Goal: Navigation & Orientation: Understand site structure

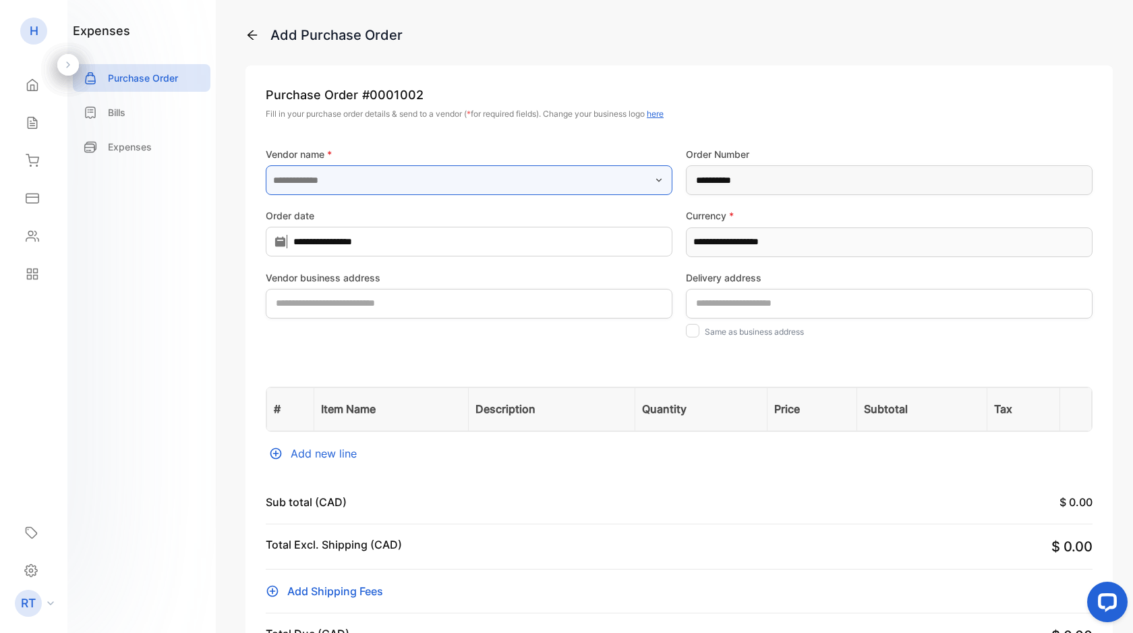
click at [324, 180] on input "text" at bounding box center [469, 180] width 407 height 30
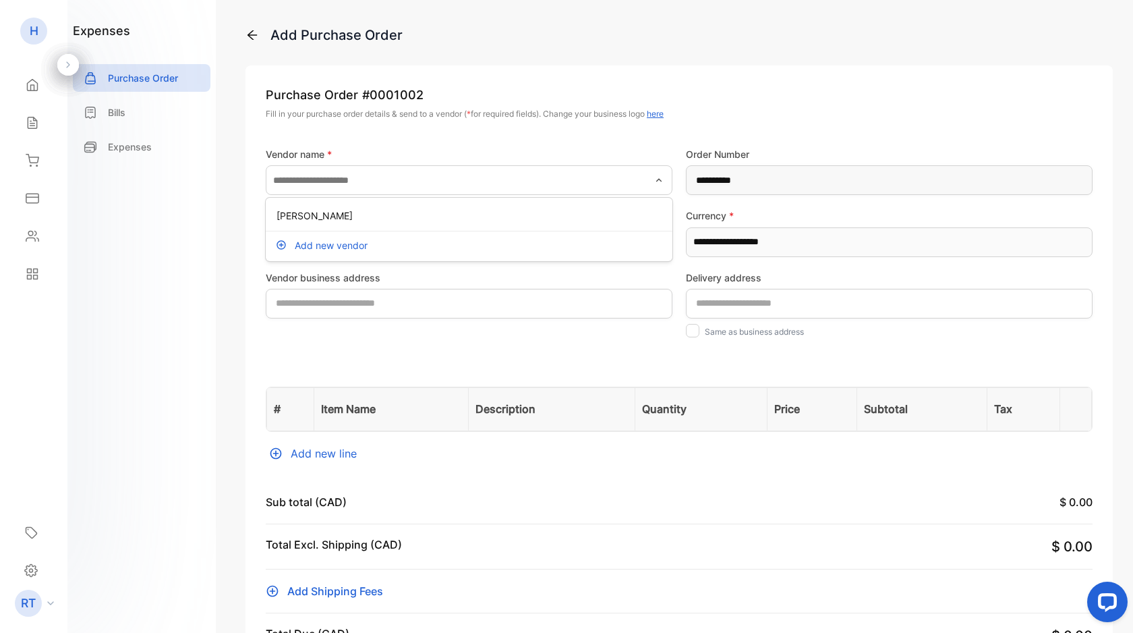
click at [206, 327] on div "expenses Purchase Order Bills Expenses" at bounding box center [141, 316] width 148 height 633
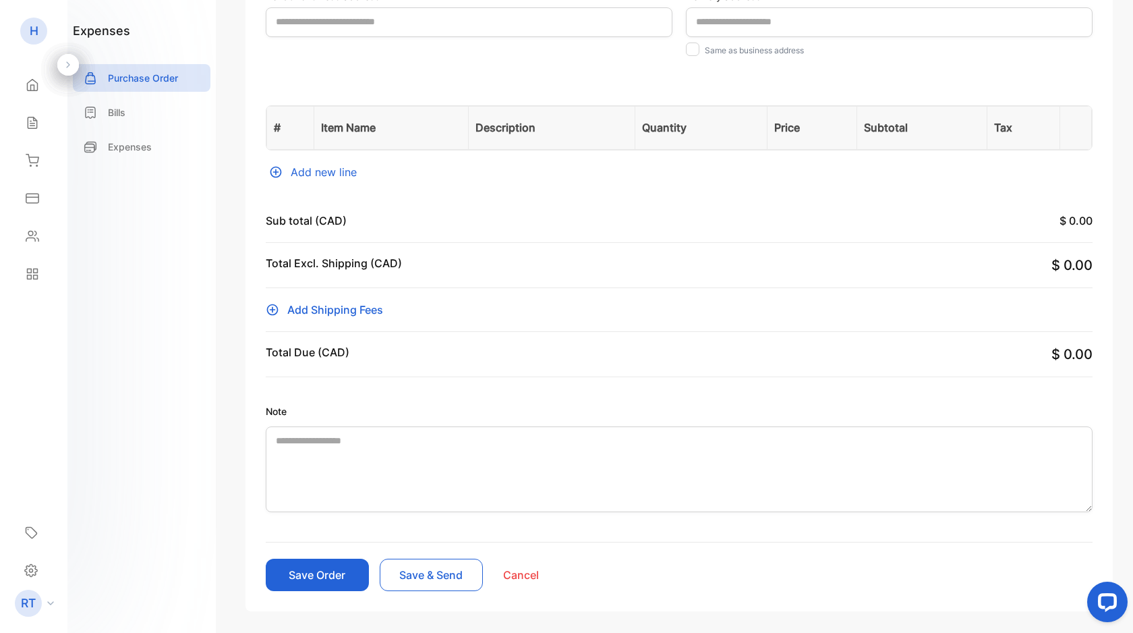
scroll to position [335, 0]
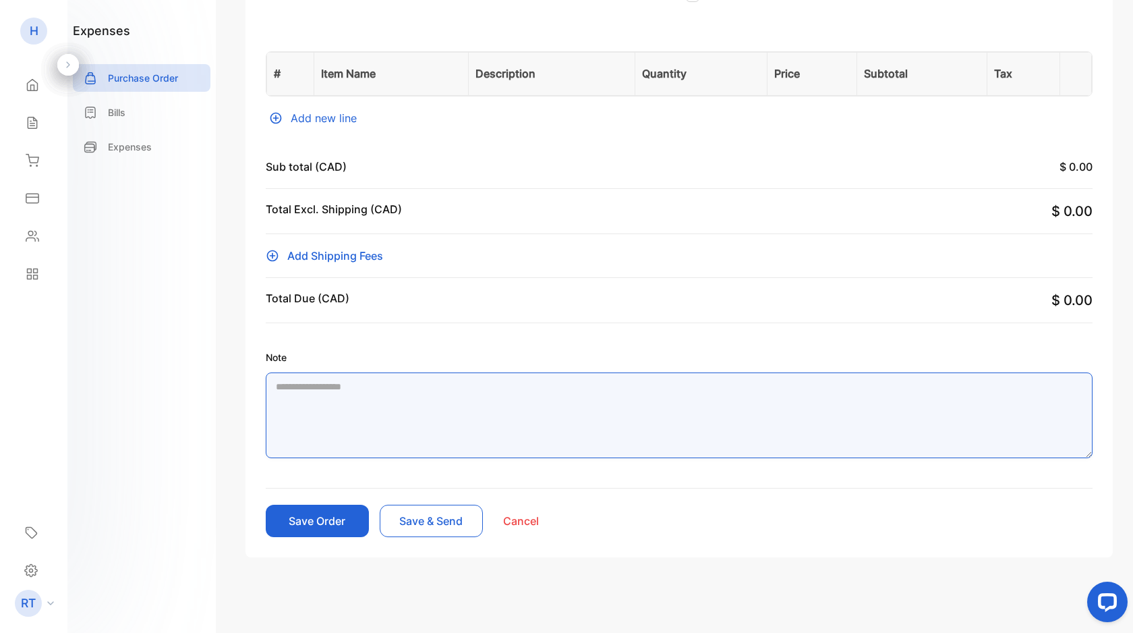
click at [568, 402] on textarea "Note" at bounding box center [679, 415] width 827 height 86
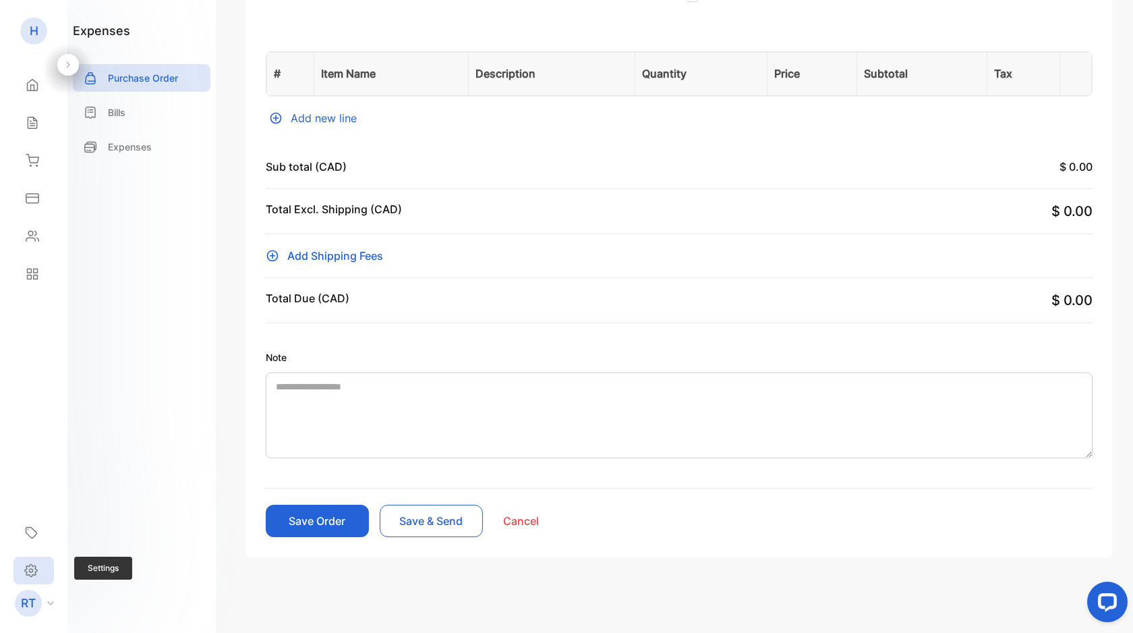
click at [30, 571] on icon at bounding box center [31, 570] width 3 height 3
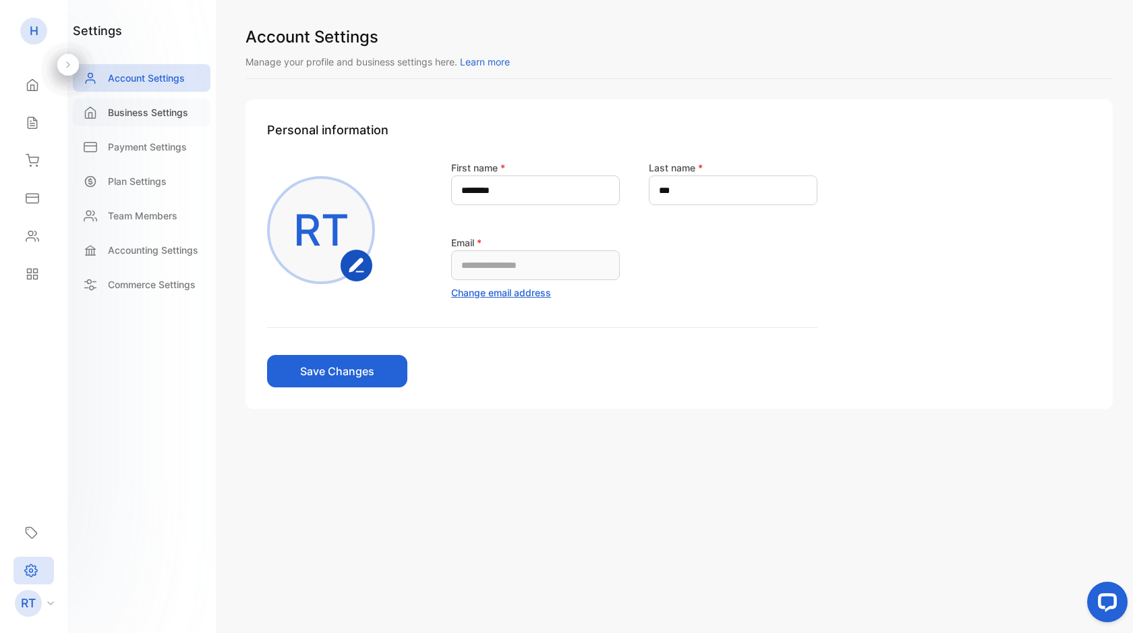
click at [169, 113] on p "Business Settings" at bounding box center [148, 112] width 80 height 14
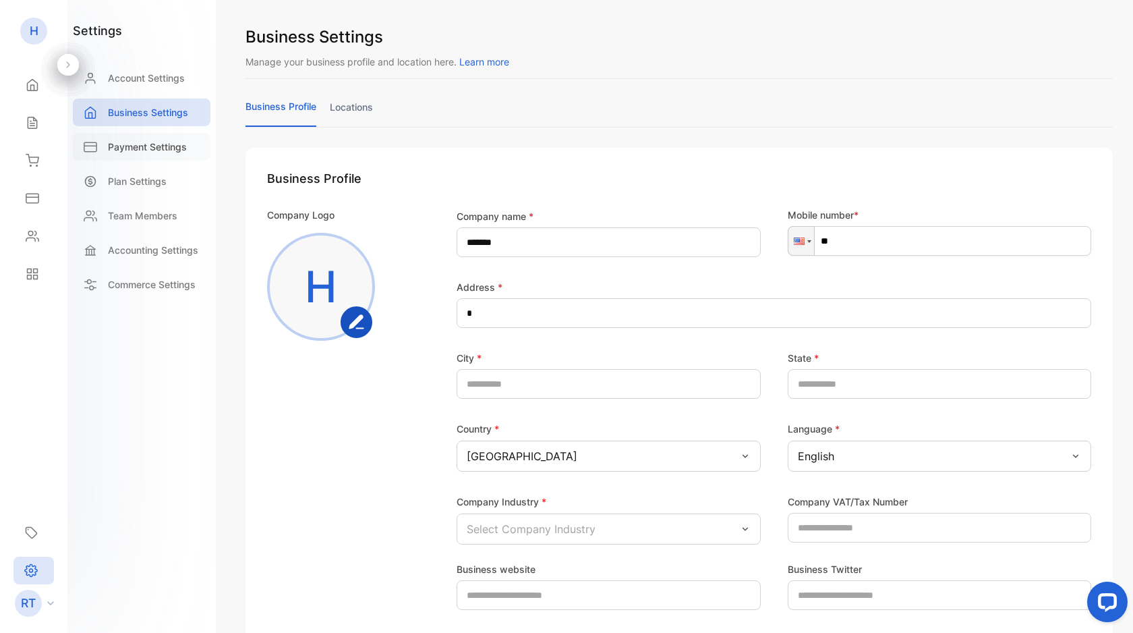
click at [157, 140] on p "Payment Settings" at bounding box center [147, 147] width 79 height 14
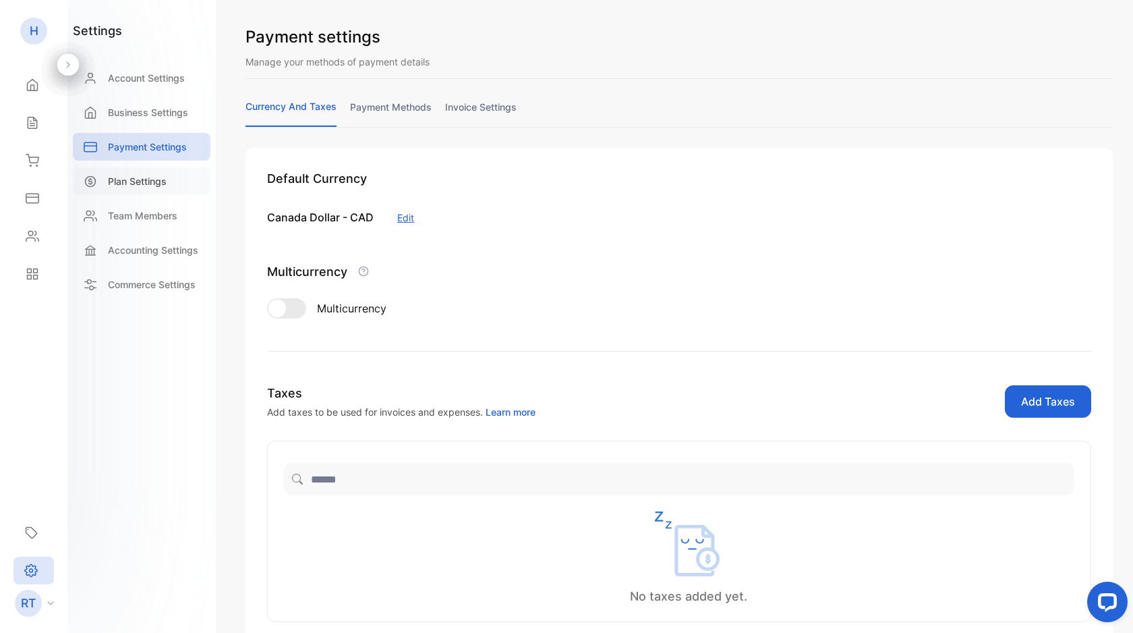
click at [144, 174] on p "Plan Settings" at bounding box center [137, 181] width 59 height 14
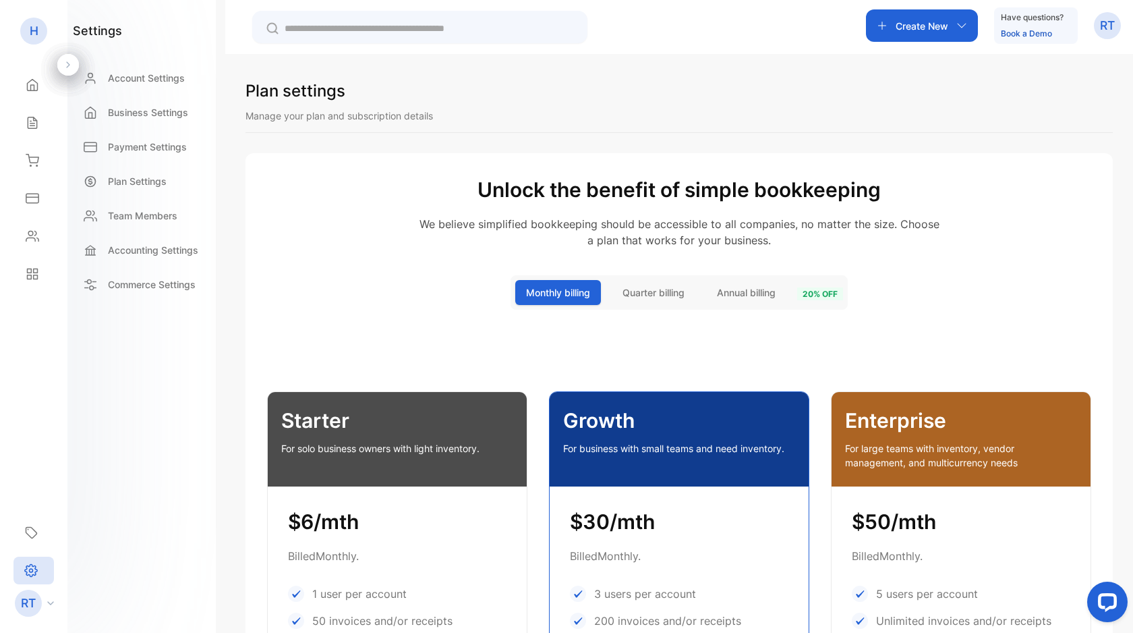
click at [145, 214] on p "Team Members" at bounding box center [142, 215] width 69 height 14
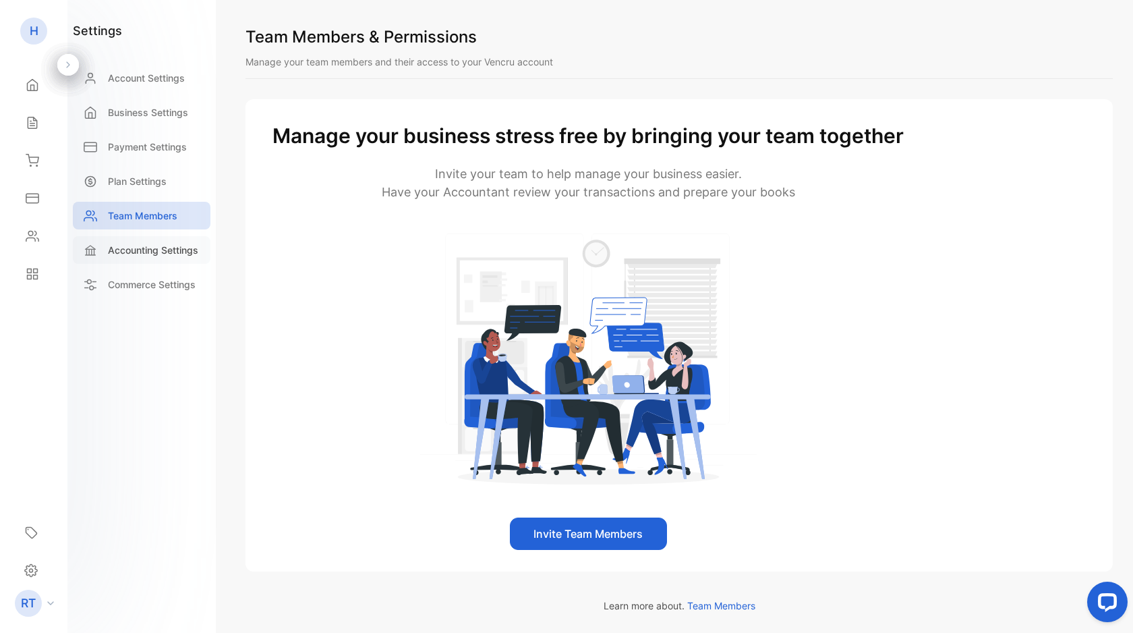
click at [156, 254] on p "Accounting Settings" at bounding box center [153, 250] width 90 height 14
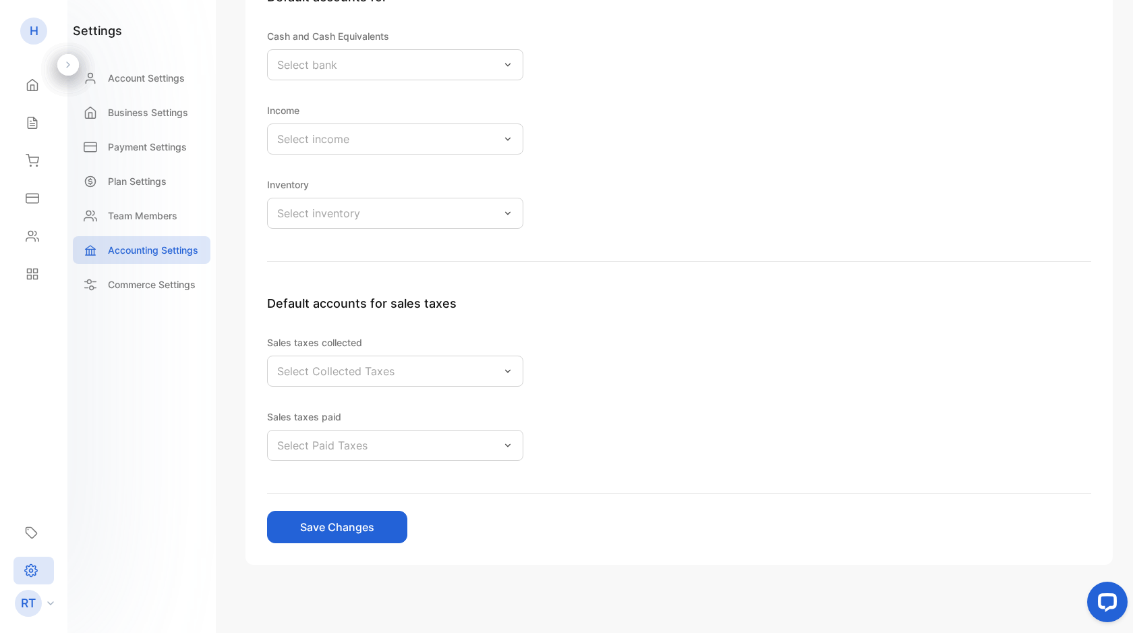
scroll to position [242, 0]
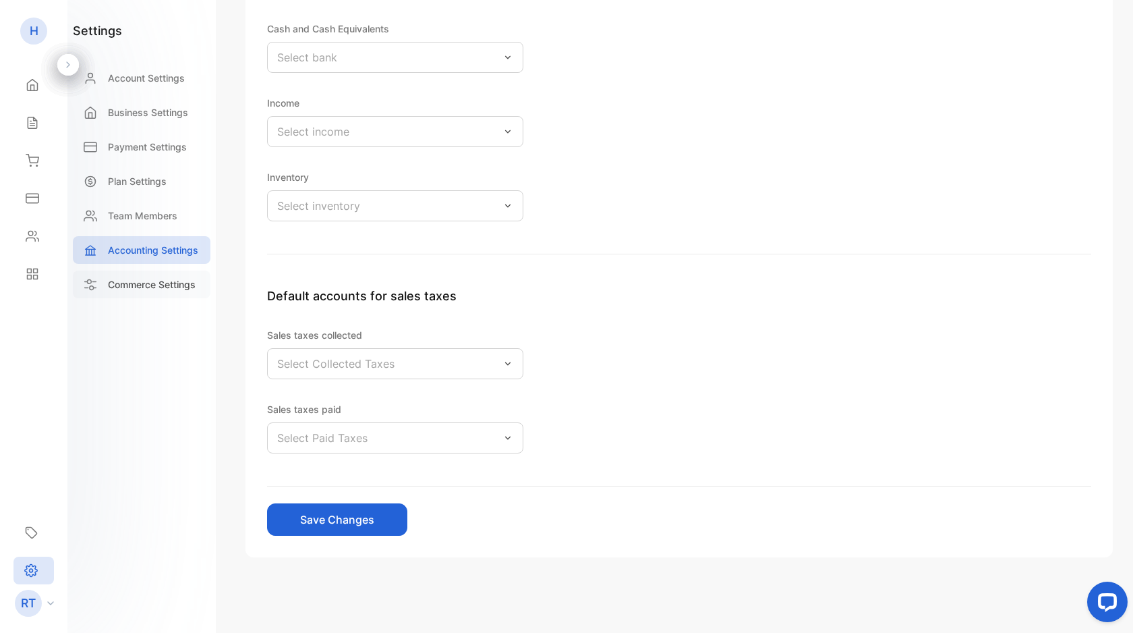
click at [178, 285] on p "Commerce Settings" at bounding box center [152, 284] width 88 height 14
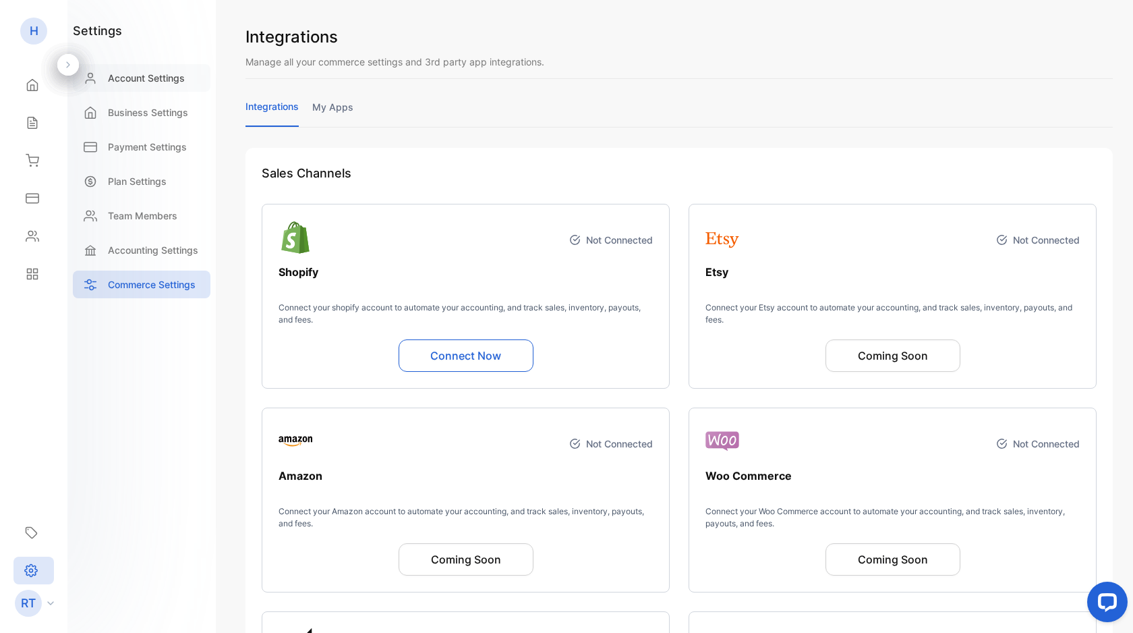
click at [150, 78] on p "Account Settings" at bounding box center [146, 78] width 77 height 14
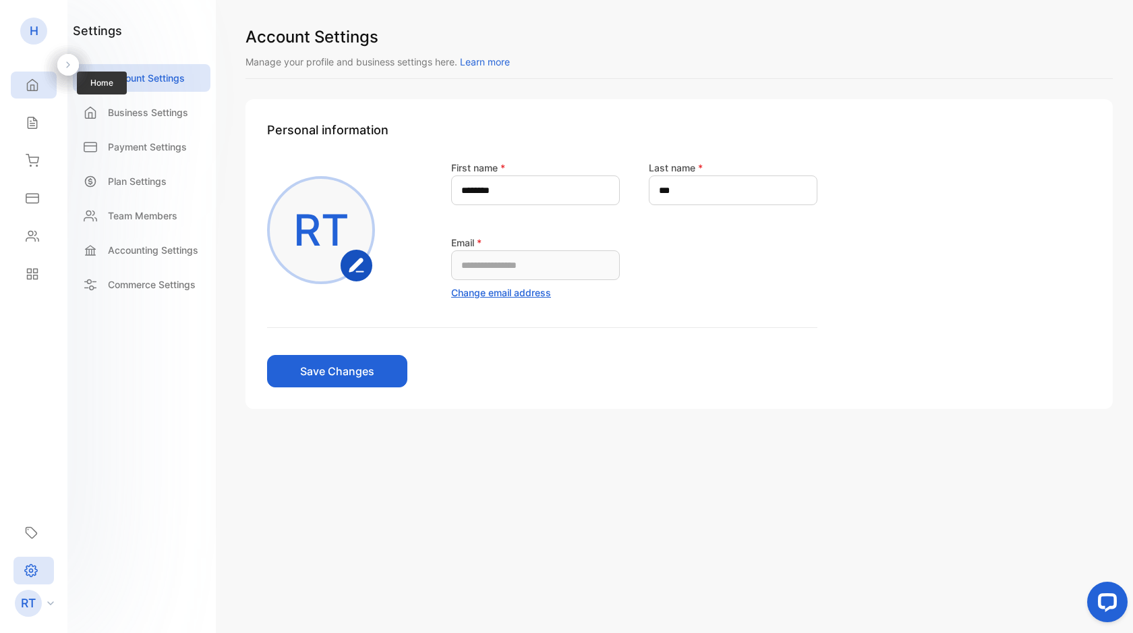
click at [34, 87] on icon at bounding box center [33, 85] width 10 height 11
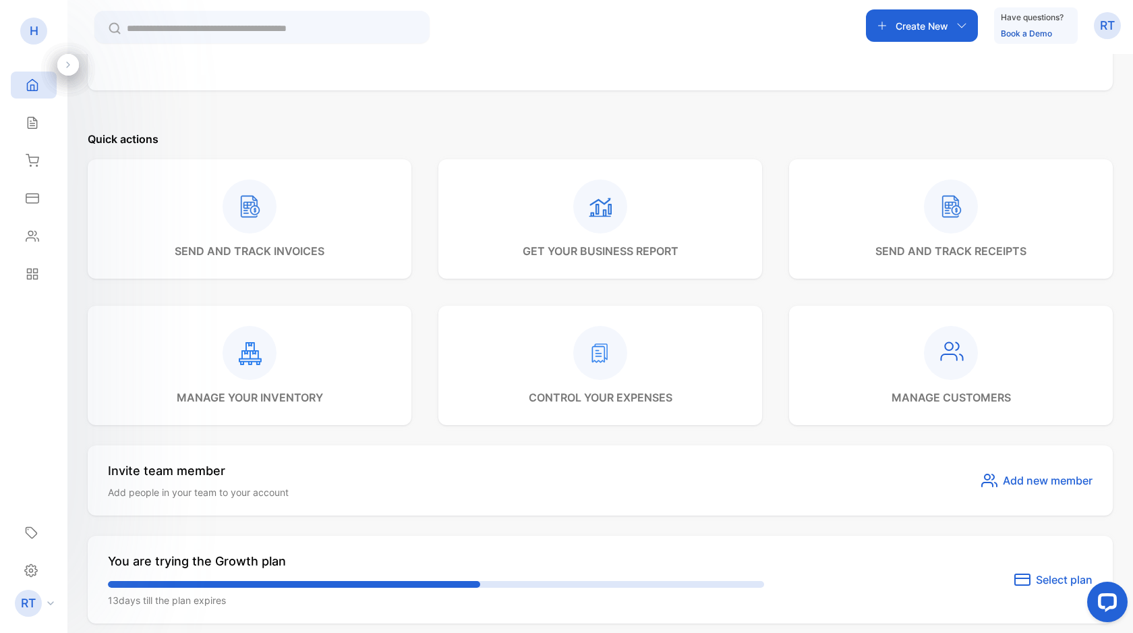
scroll to position [407, 0]
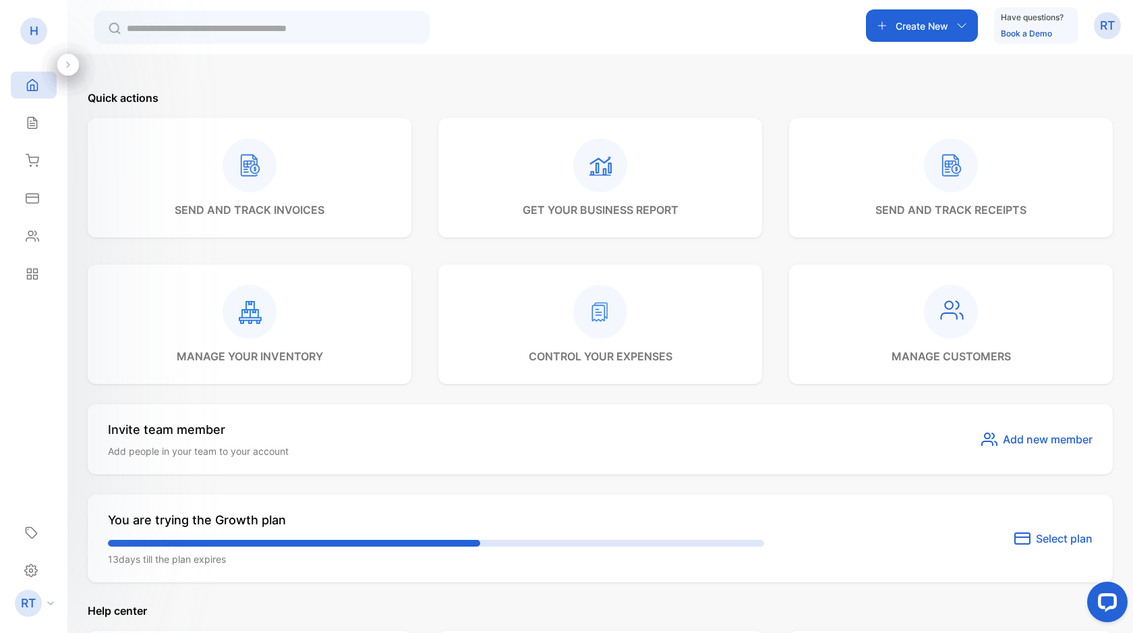
click at [902, 27] on p "Create New" at bounding box center [922, 26] width 53 height 14
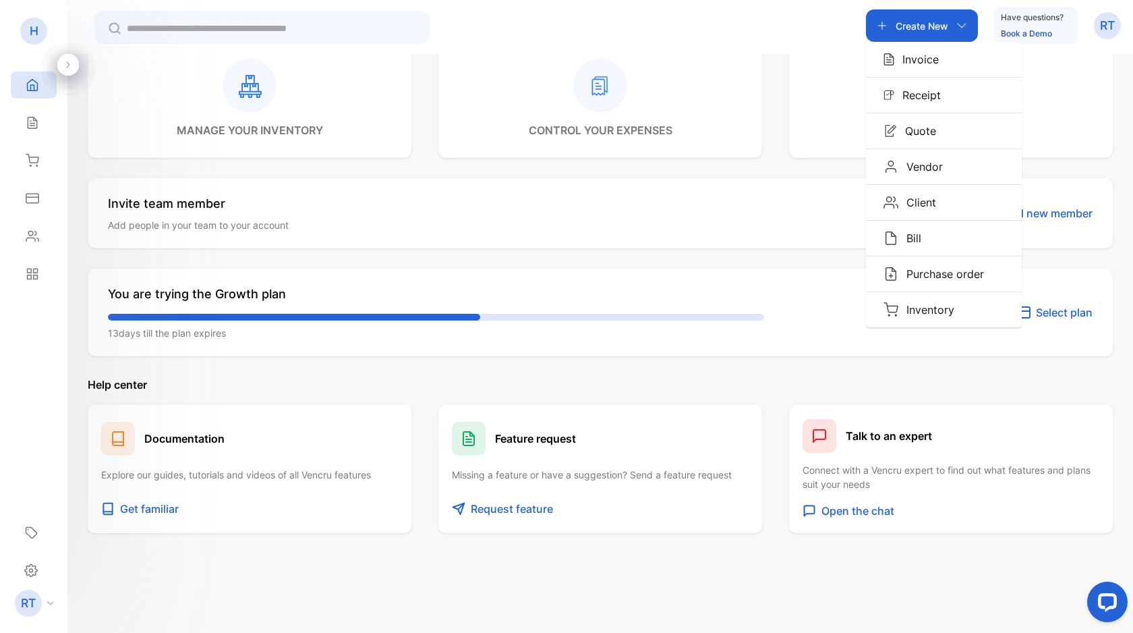
scroll to position [636, 0]
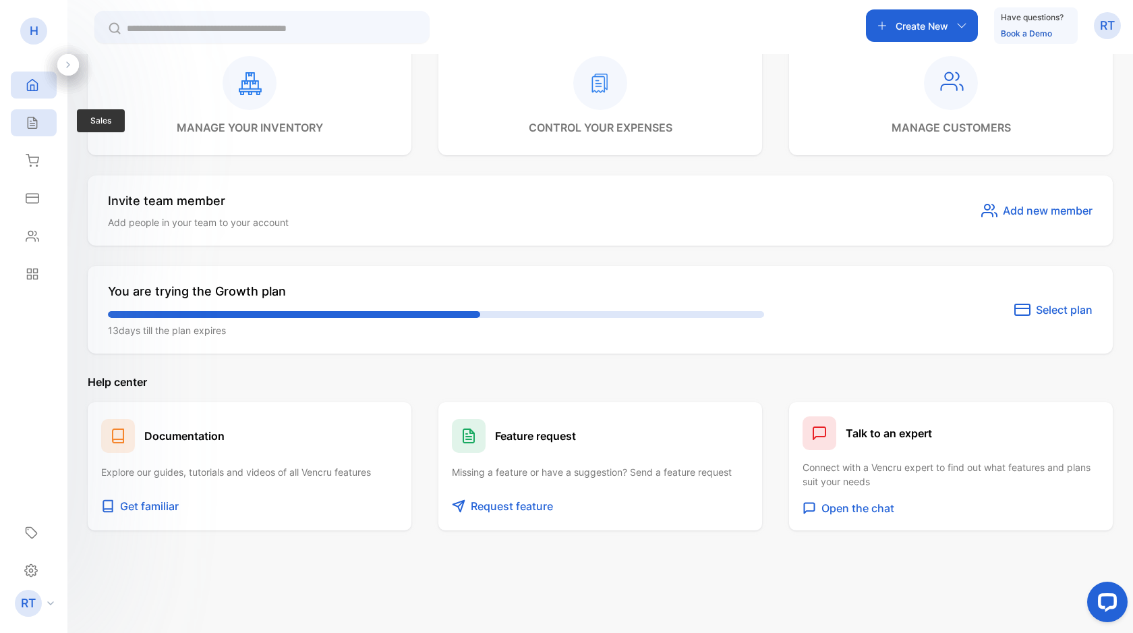
click at [20, 130] on div "Sales" at bounding box center [34, 122] width 46 height 27
click at [27, 160] on icon at bounding box center [32, 160] width 13 height 13
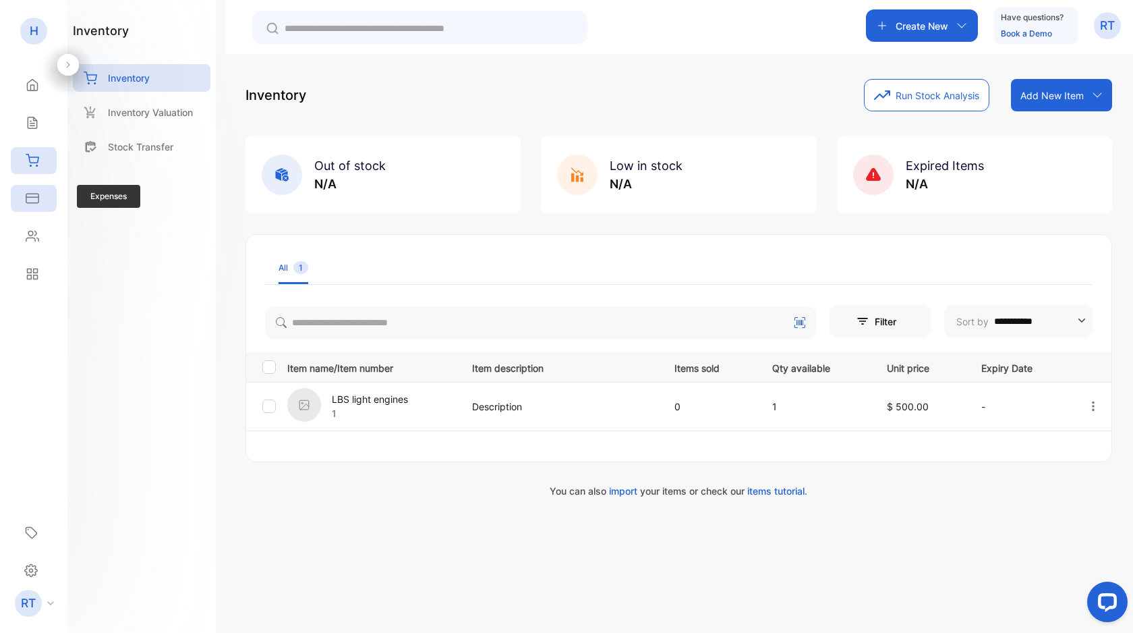
click at [30, 200] on icon at bounding box center [32, 198] width 13 height 13
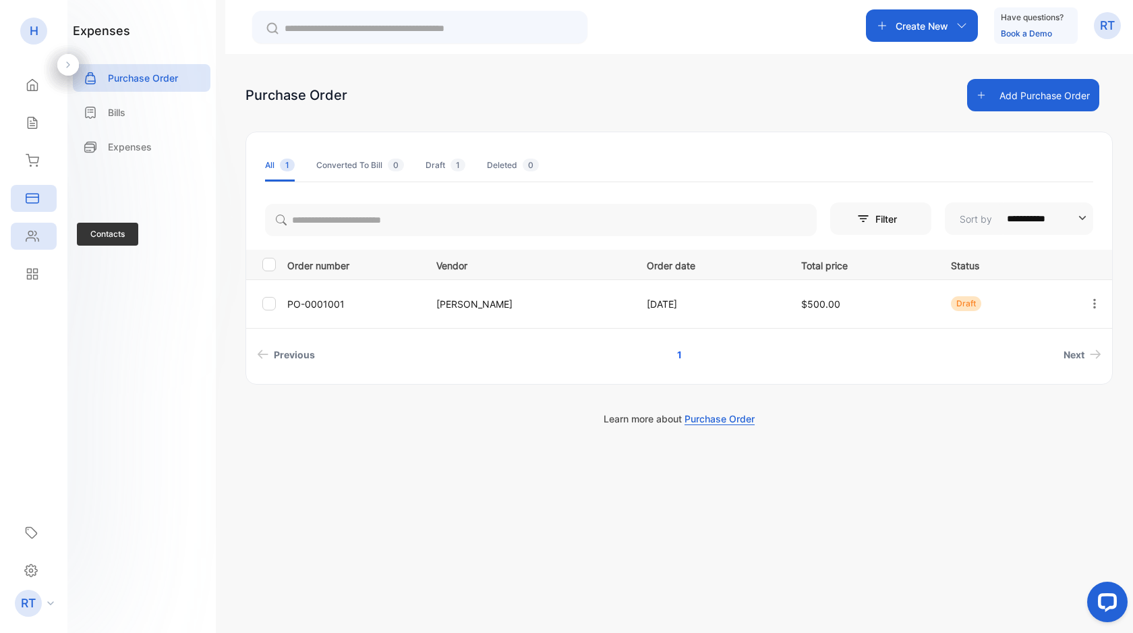
click at [26, 243] on div "Contacts" at bounding box center [34, 236] width 46 height 27
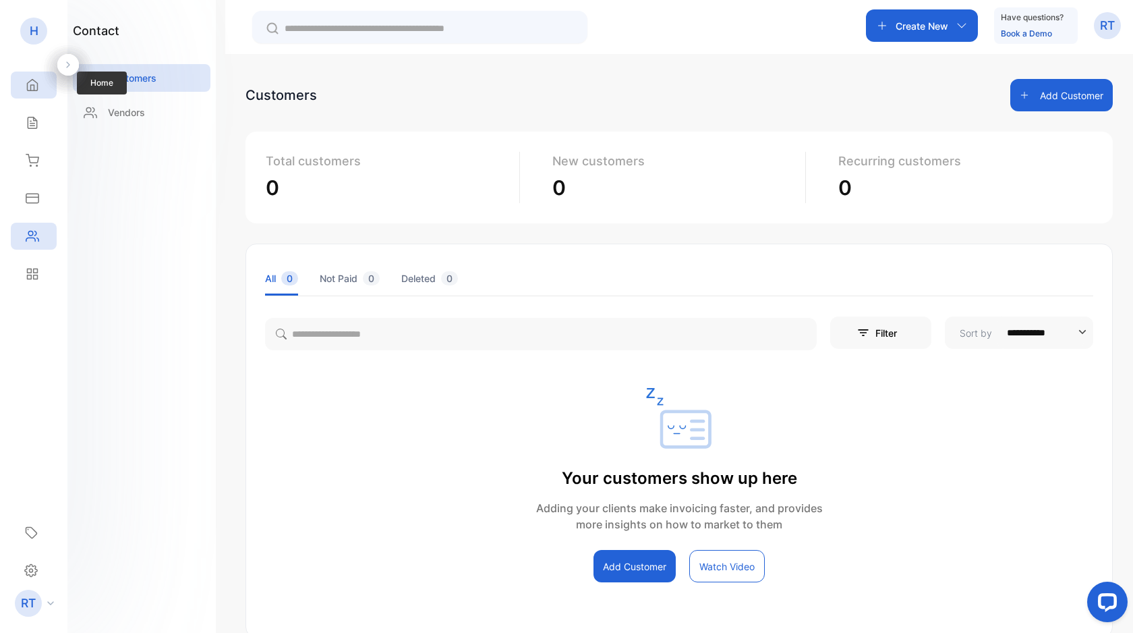
click at [28, 86] on icon at bounding box center [33, 85] width 10 height 11
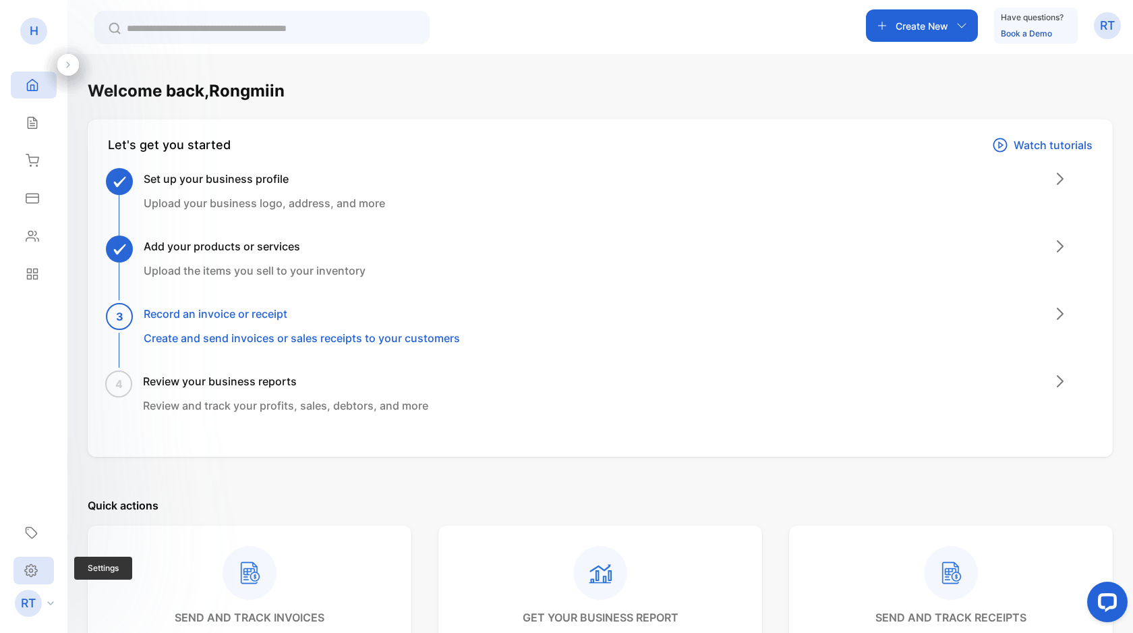
click at [34, 564] on icon at bounding box center [30, 570] width 13 height 14
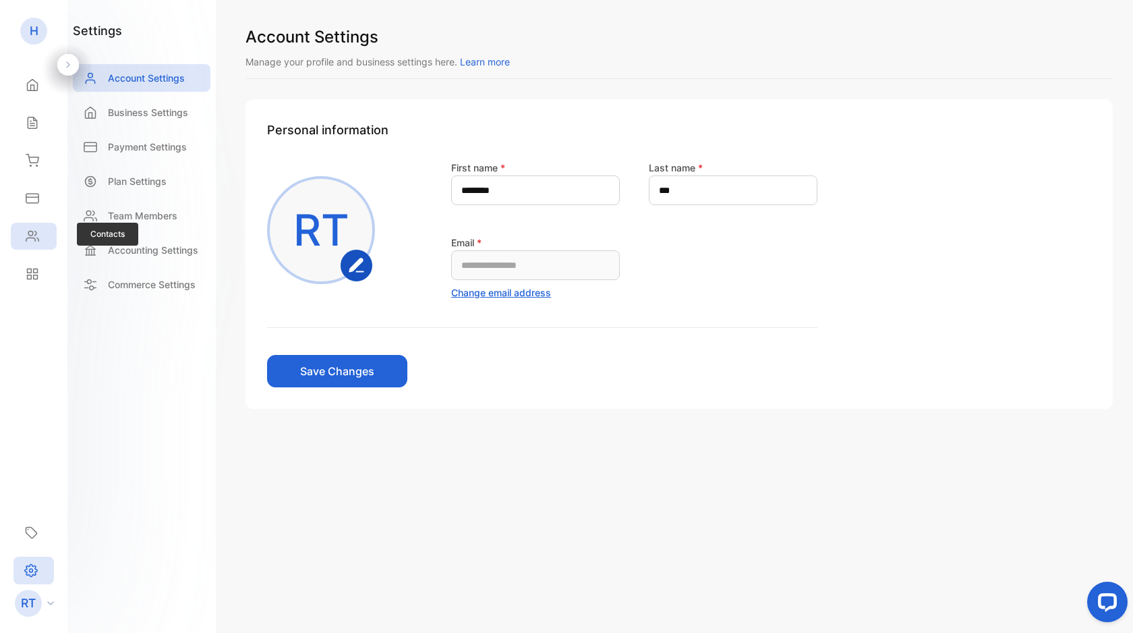
click at [25, 228] on div "Contacts" at bounding box center [34, 236] width 46 height 27
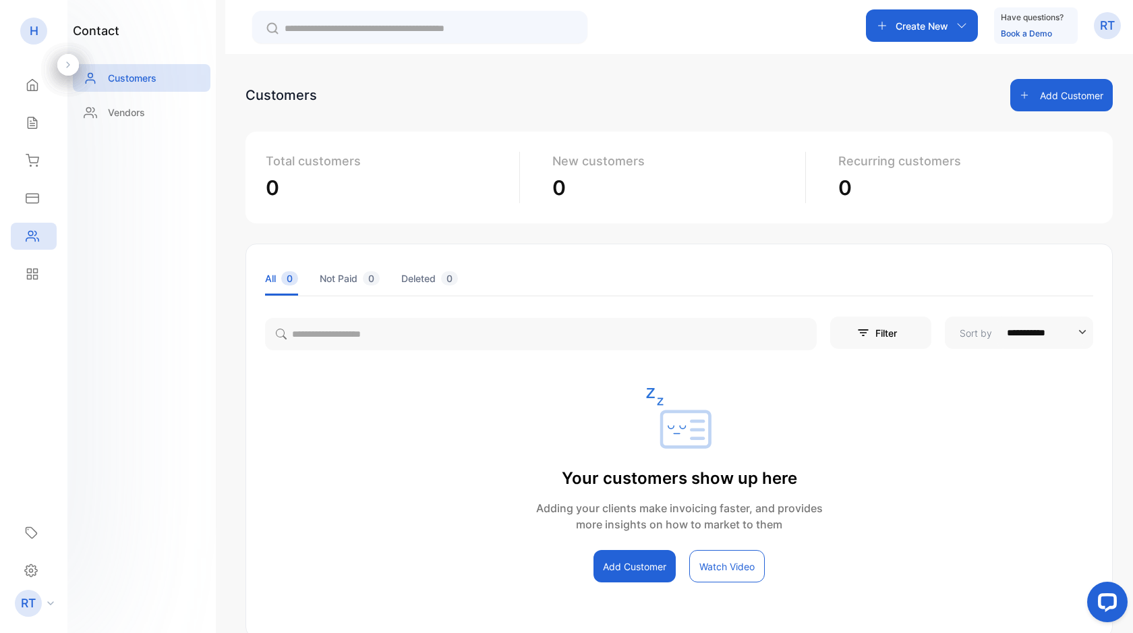
click at [28, 269] on icon at bounding box center [30, 271] width 4 height 4
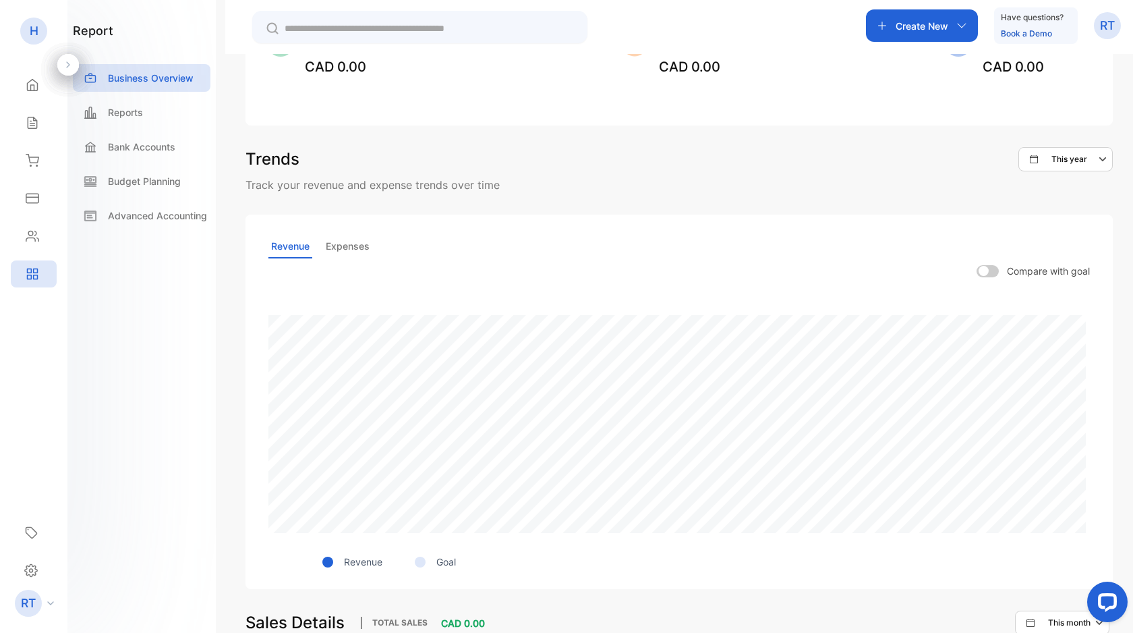
scroll to position [364, 0]
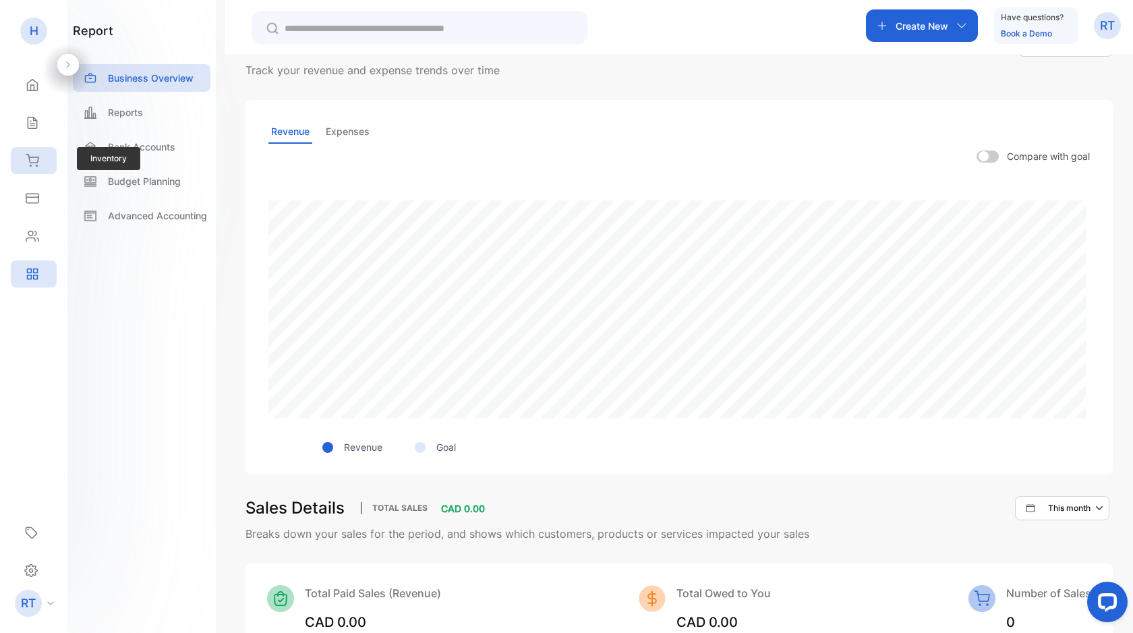
click at [26, 156] on icon at bounding box center [32, 160] width 13 height 13
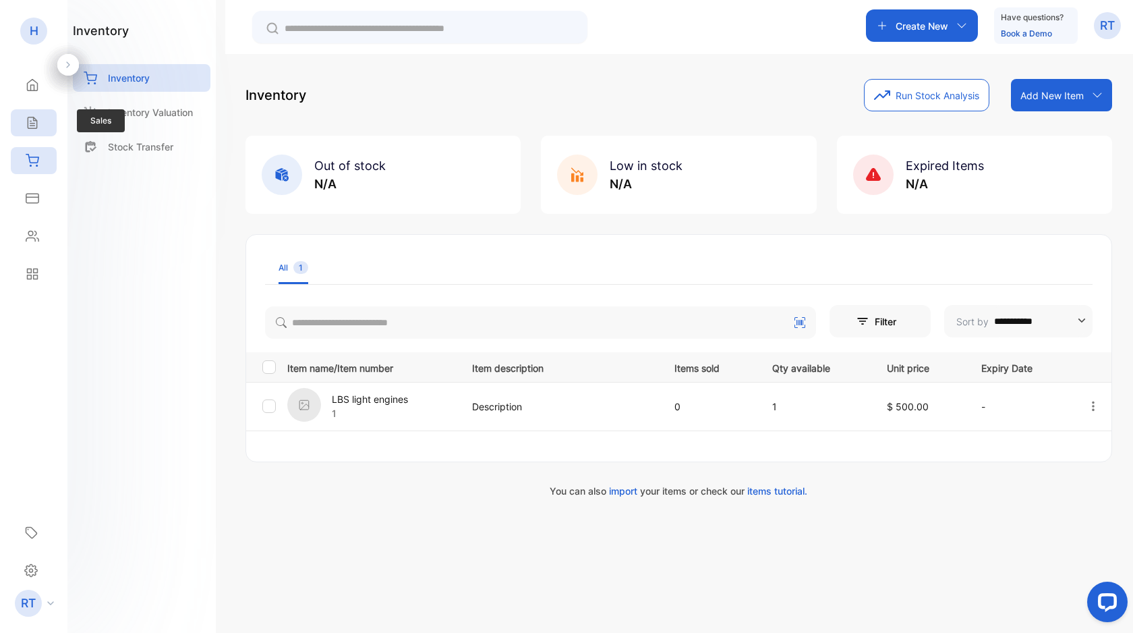
click at [34, 124] on icon at bounding box center [32, 122] width 13 height 13
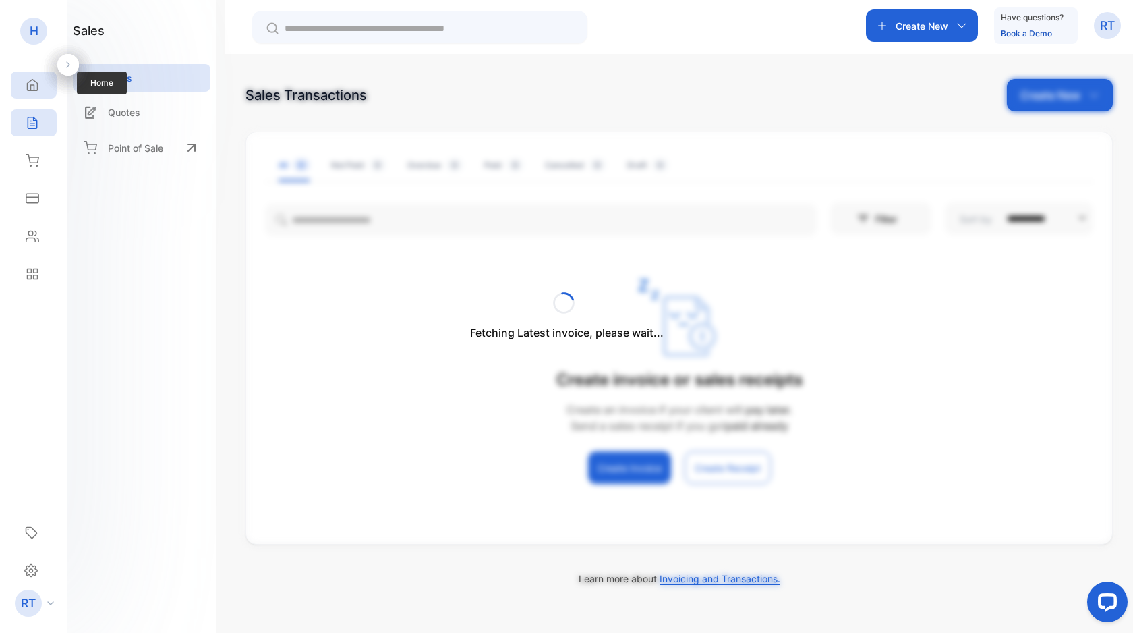
click at [30, 78] on icon at bounding box center [32, 84] width 13 height 13
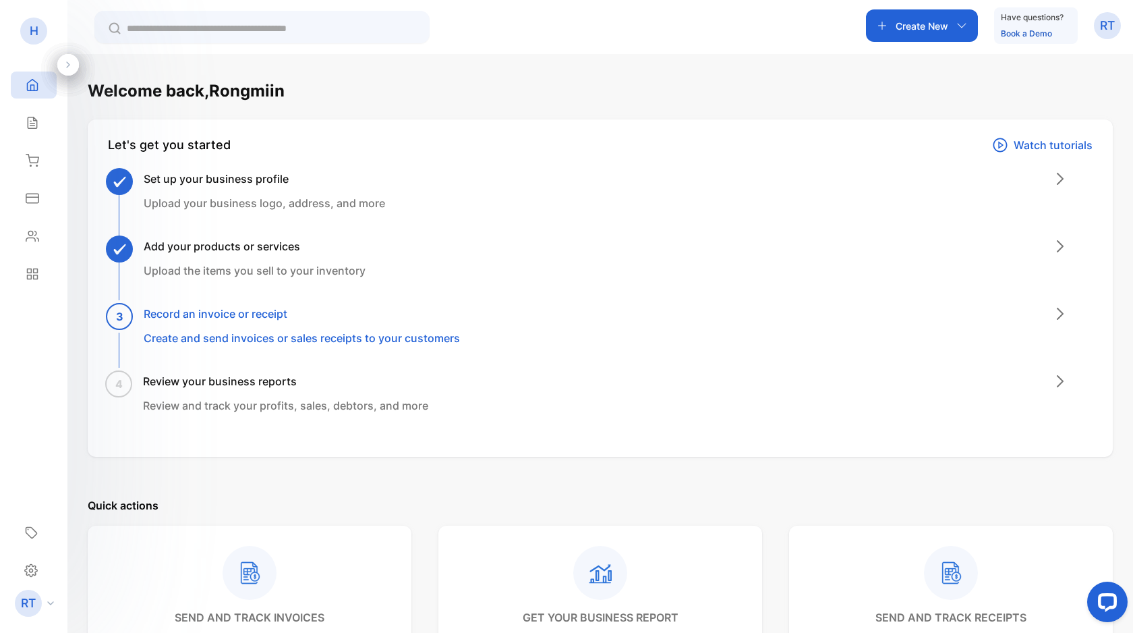
click at [38, 27] on div "H" at bounding box center [33, 31] width 27 height 27
click at [189, 24] on input "text" at bounding box center [271, 29] width 289 height 14
